Goal: Find specific page/section: Find specific page/section

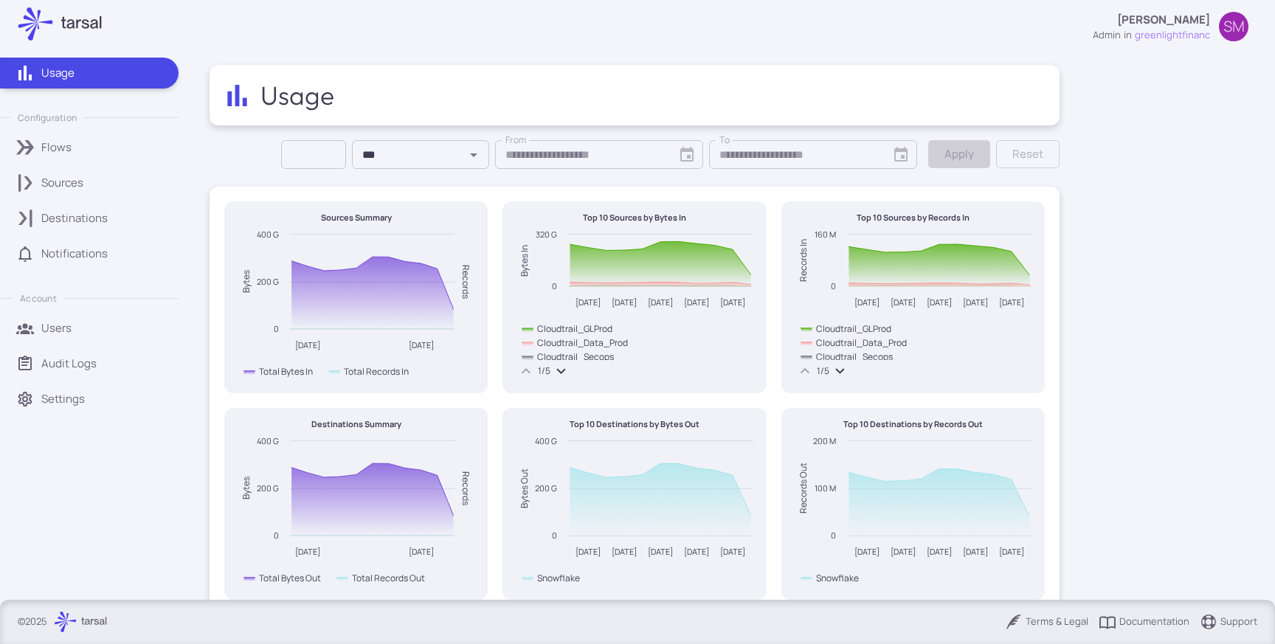
click at [320, 6] on div "Usage [PERSON_NAME] admin in greenlightfinanc SM" at bounding box center [732, 27] width 1047 height 42
click at [72, 181] on p "Sources" at bounding box center [62, 183] width 42 height 16
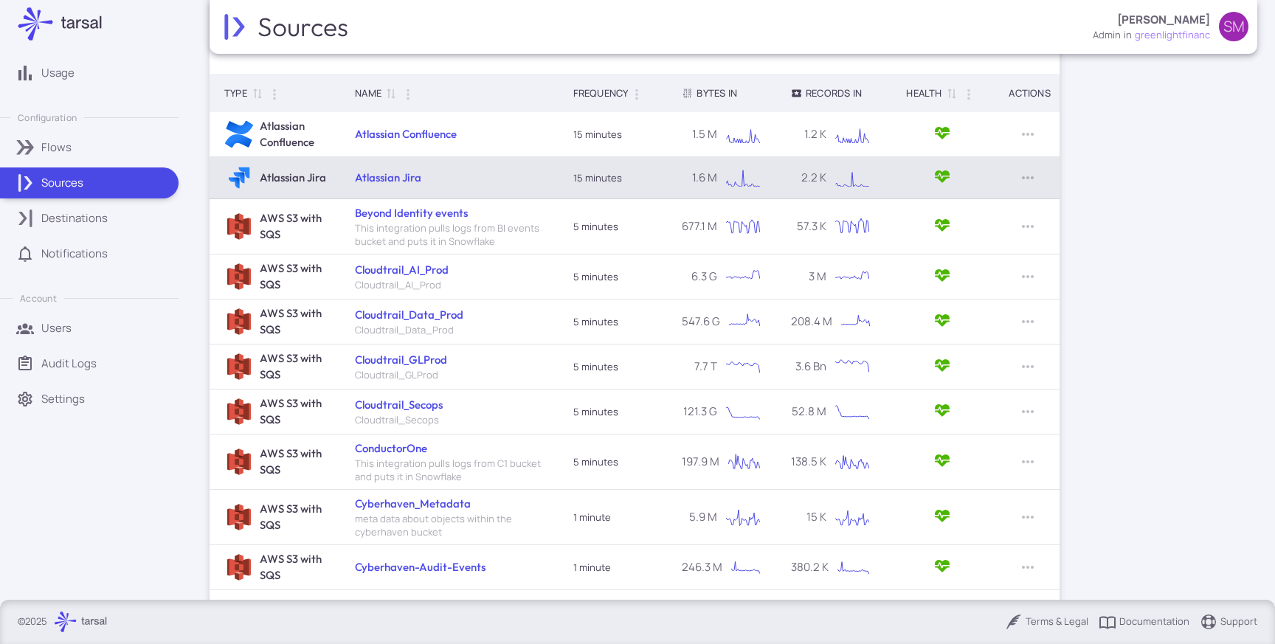
scroll to position [311, 0]
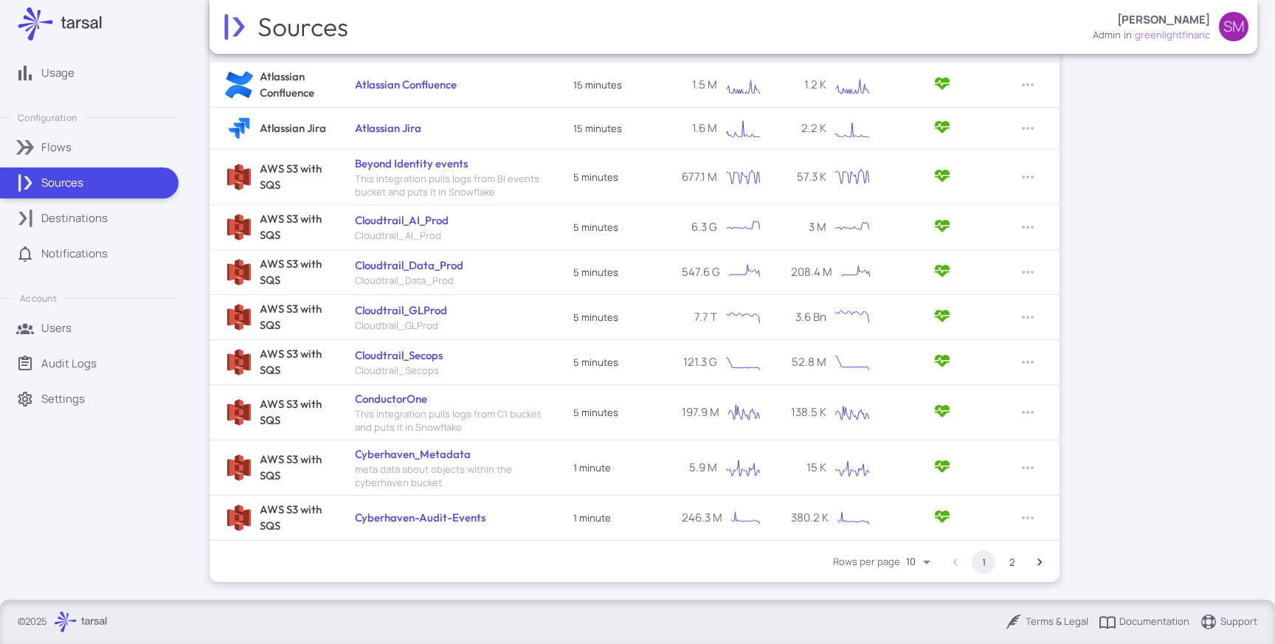
click at [923, 561] on body "Usage Configuration Flows Sources Destinations Notifications Account Users Audi…" at bounding box center [637, 322] width 1275 height 644
click at [921, 617] on li "100" at bounding box center [920, 613] width 41 height 25
type input "***"
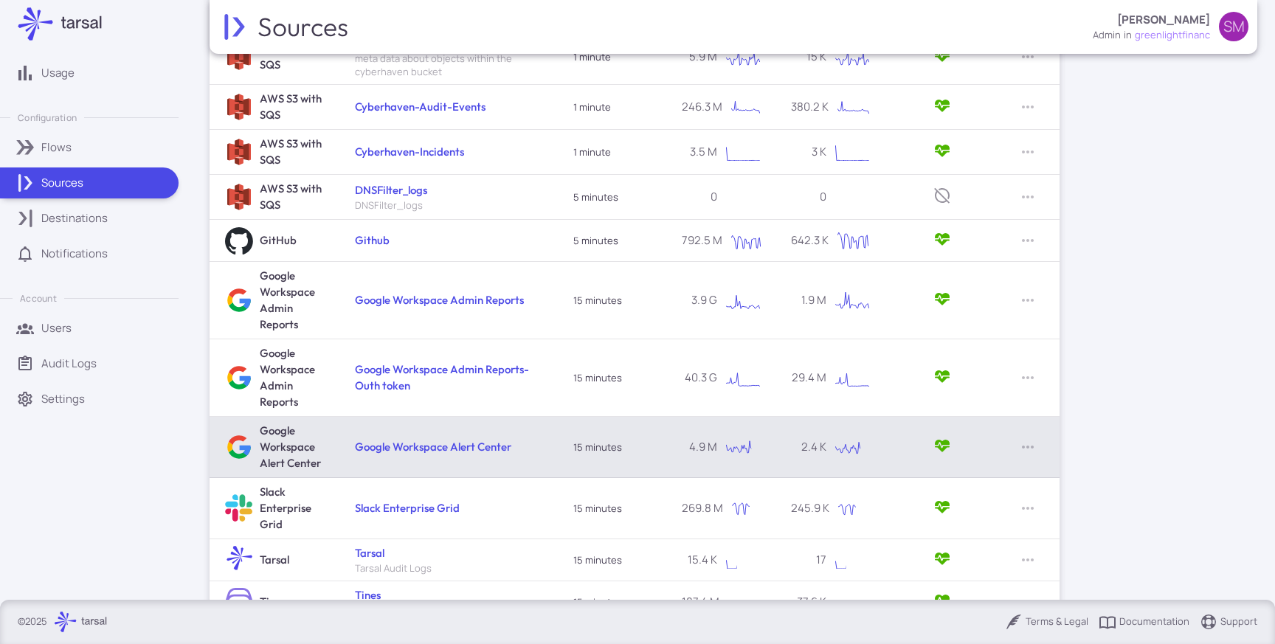
scroll to position [722, 0]
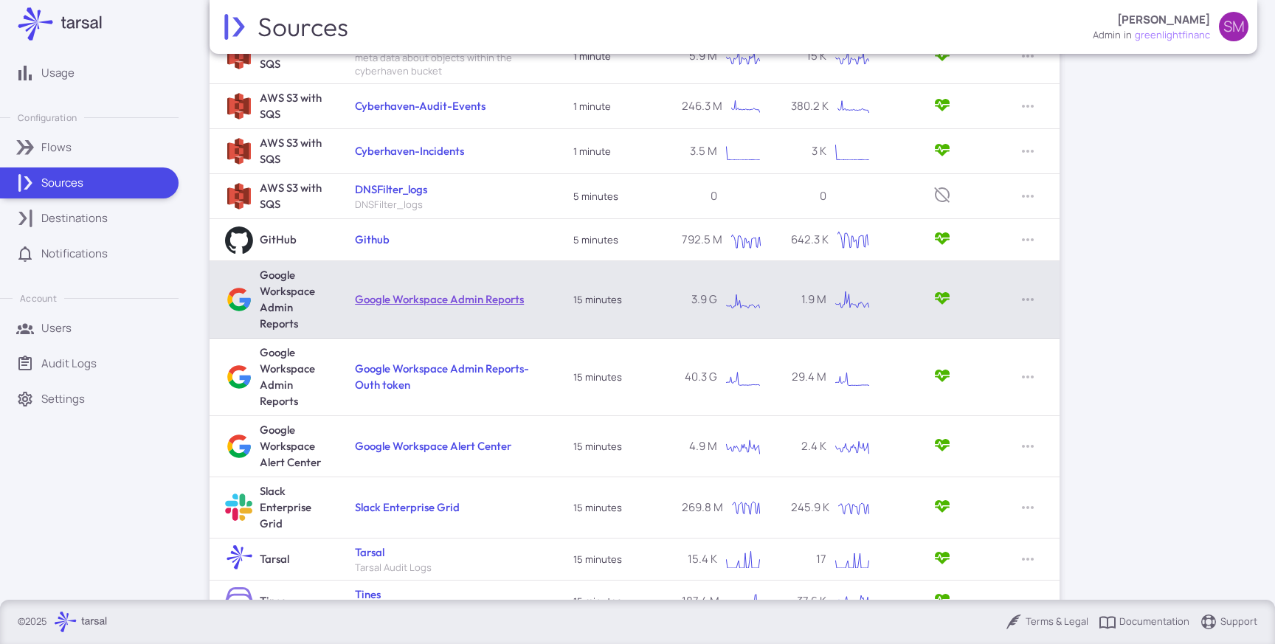
click at [459, 294] on link "Google Workspace Admin Reports" at bounding box center [439, 299] width 169 height 14
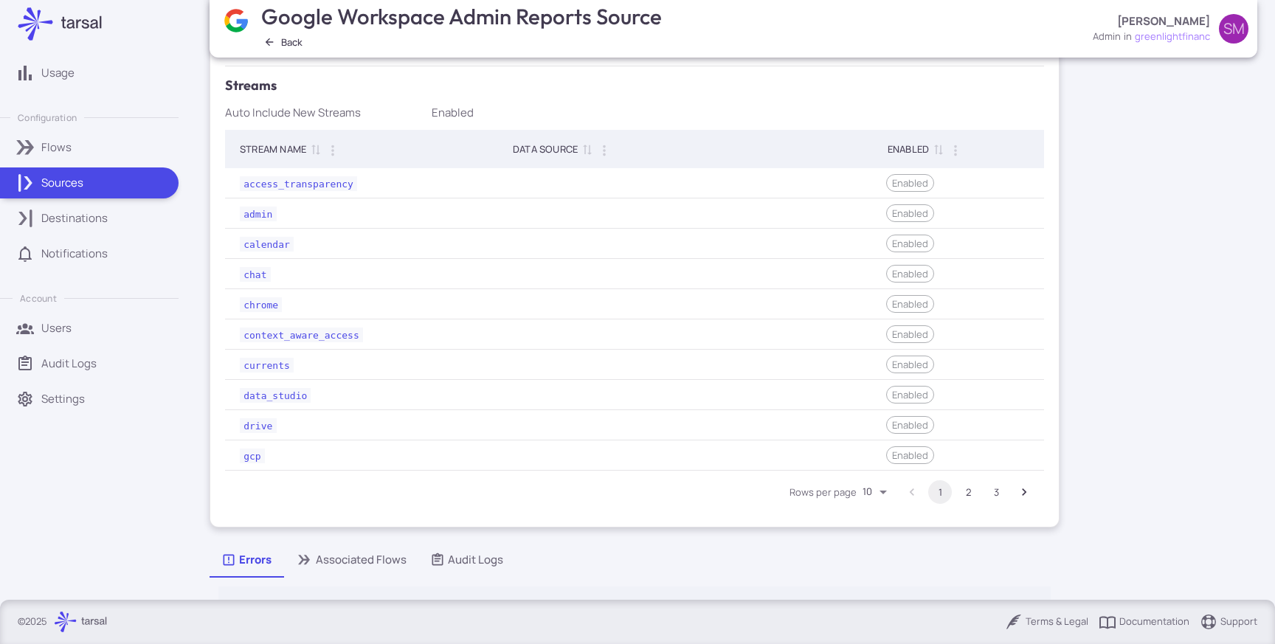
scroll to position [398, 0]
click at [881, 491] on body "Usage Configuration Flows Sources Destinations Notifications Account Users Audi…" at bounding box center [637, 322] width 1275 height 644
click at [869, 611] on li "100" at bounding box center [876, 613] width 41 height 25
type input "***"
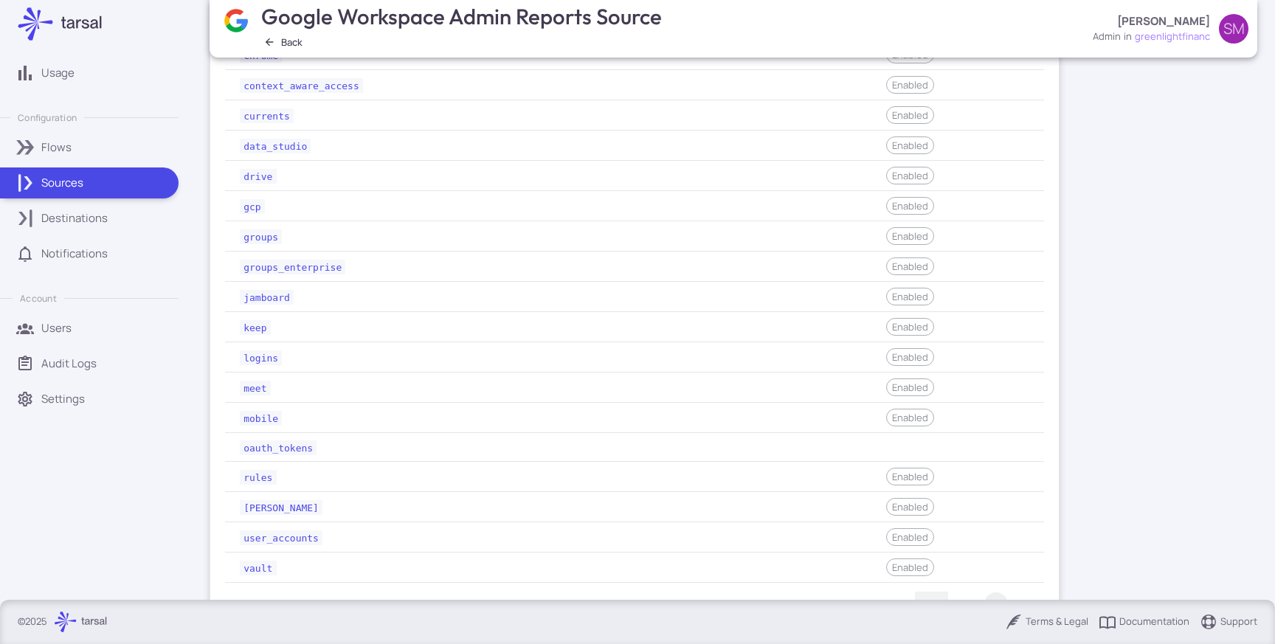
scroll to position [623, 0]
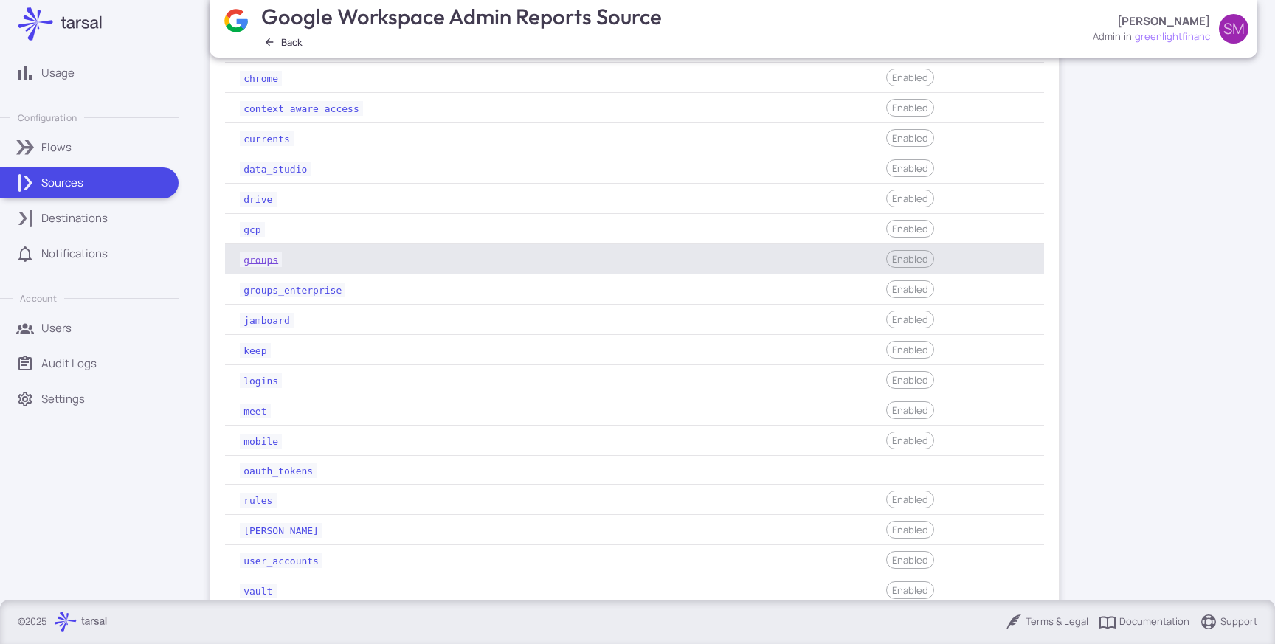
click at [266, 265] on code "groups" at bounding box center [261, 259] width 42 height 15
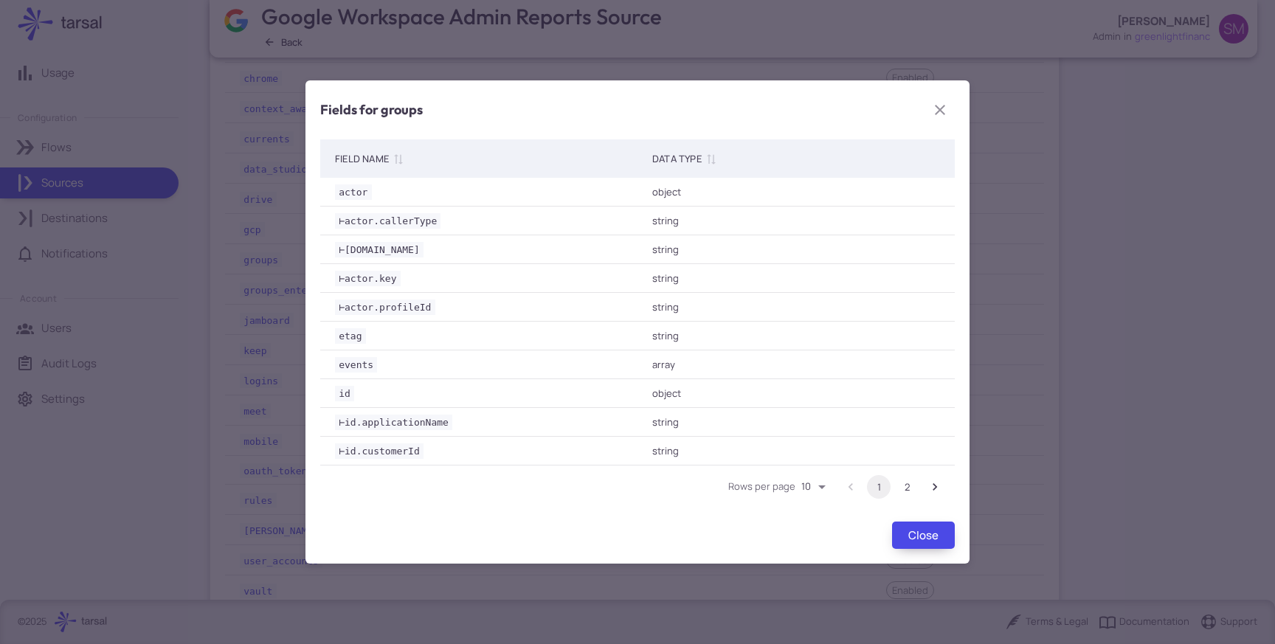
click at [910, 530] on button "Close" at bounding box center [923, 535] width 63 height 27
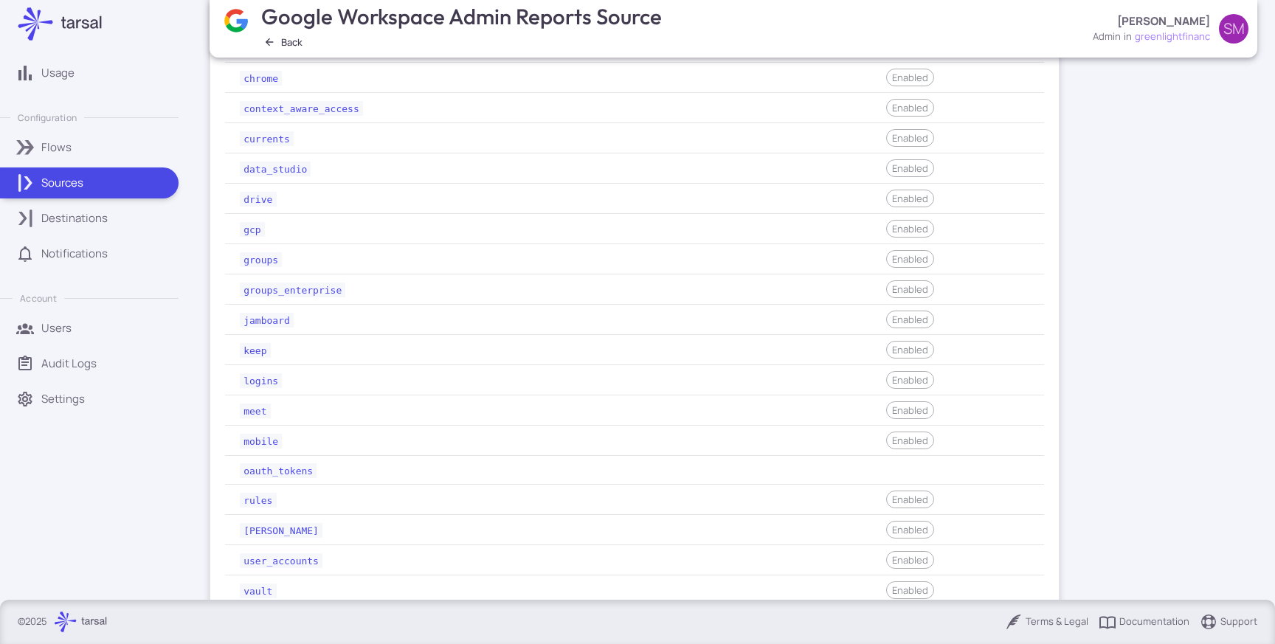
click at [271, 42] on icon "button" at bounding box center [270, 42] width 8 height 8
